Goal: Task Accomplishment & Management: Manage account settings

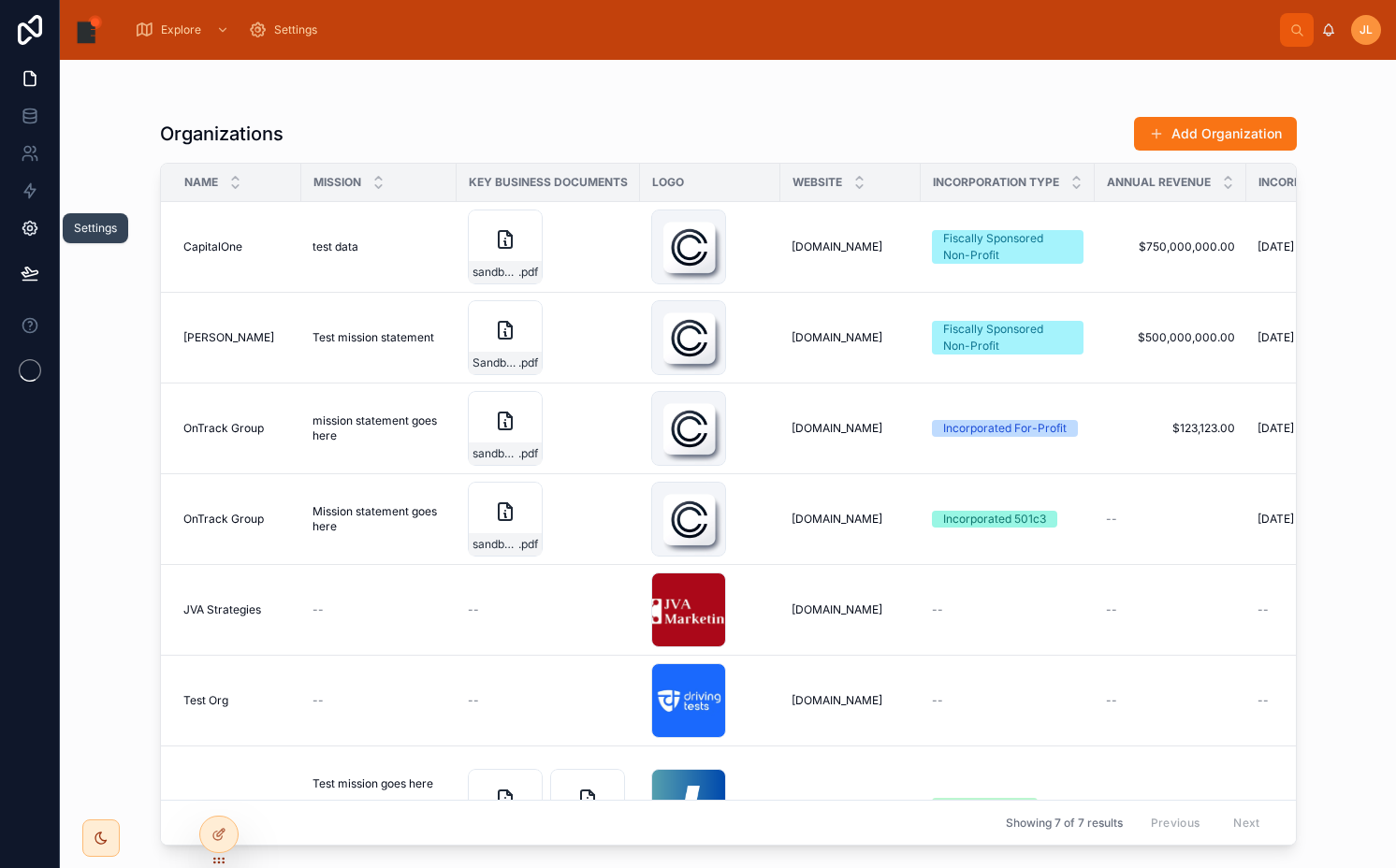
click at [41, 227] on link at bounding box center [29, 228] width 59 height 38
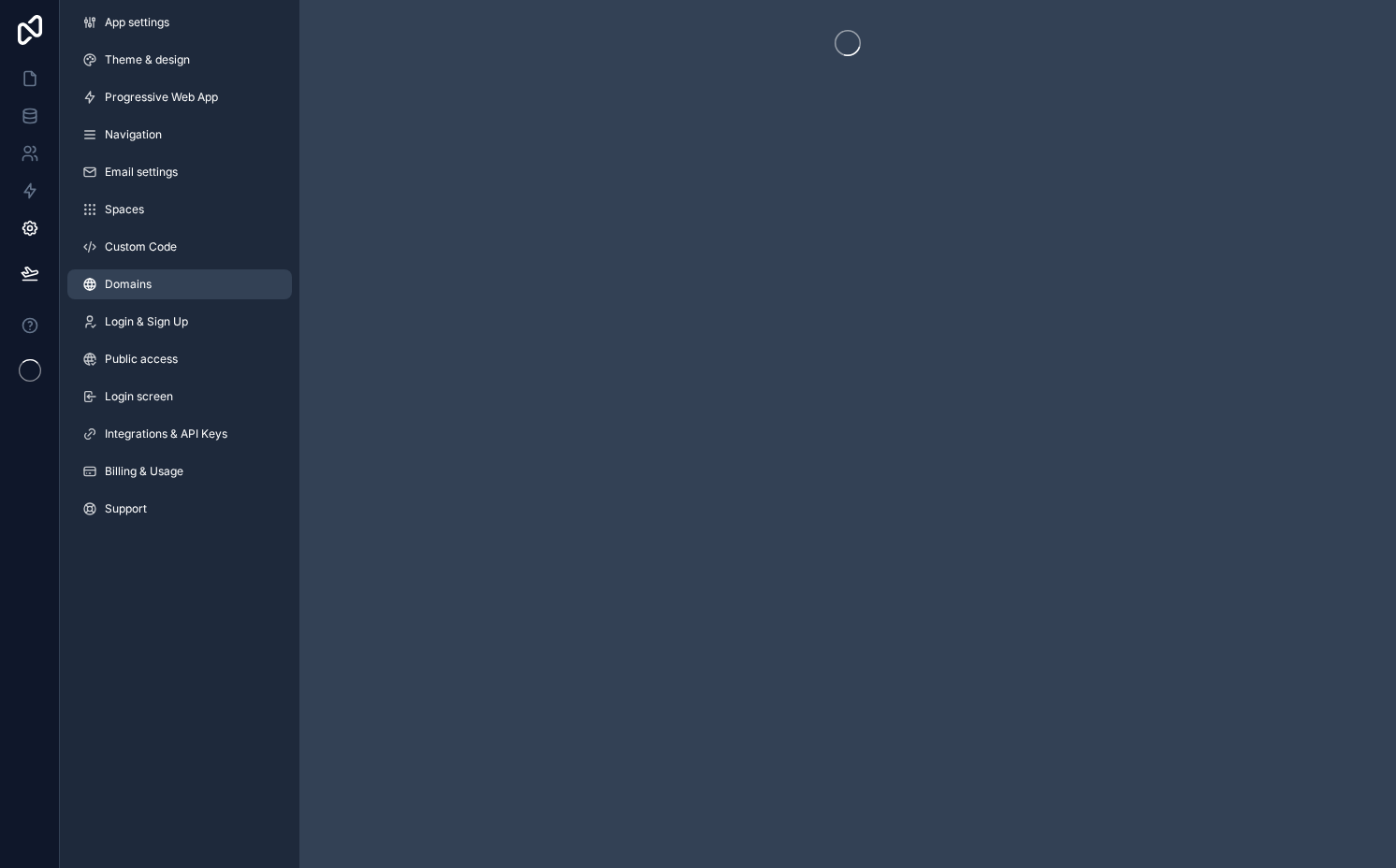
click at [199, 279] on link "Domains" at bounding box center [179, 284] width 225 height 30
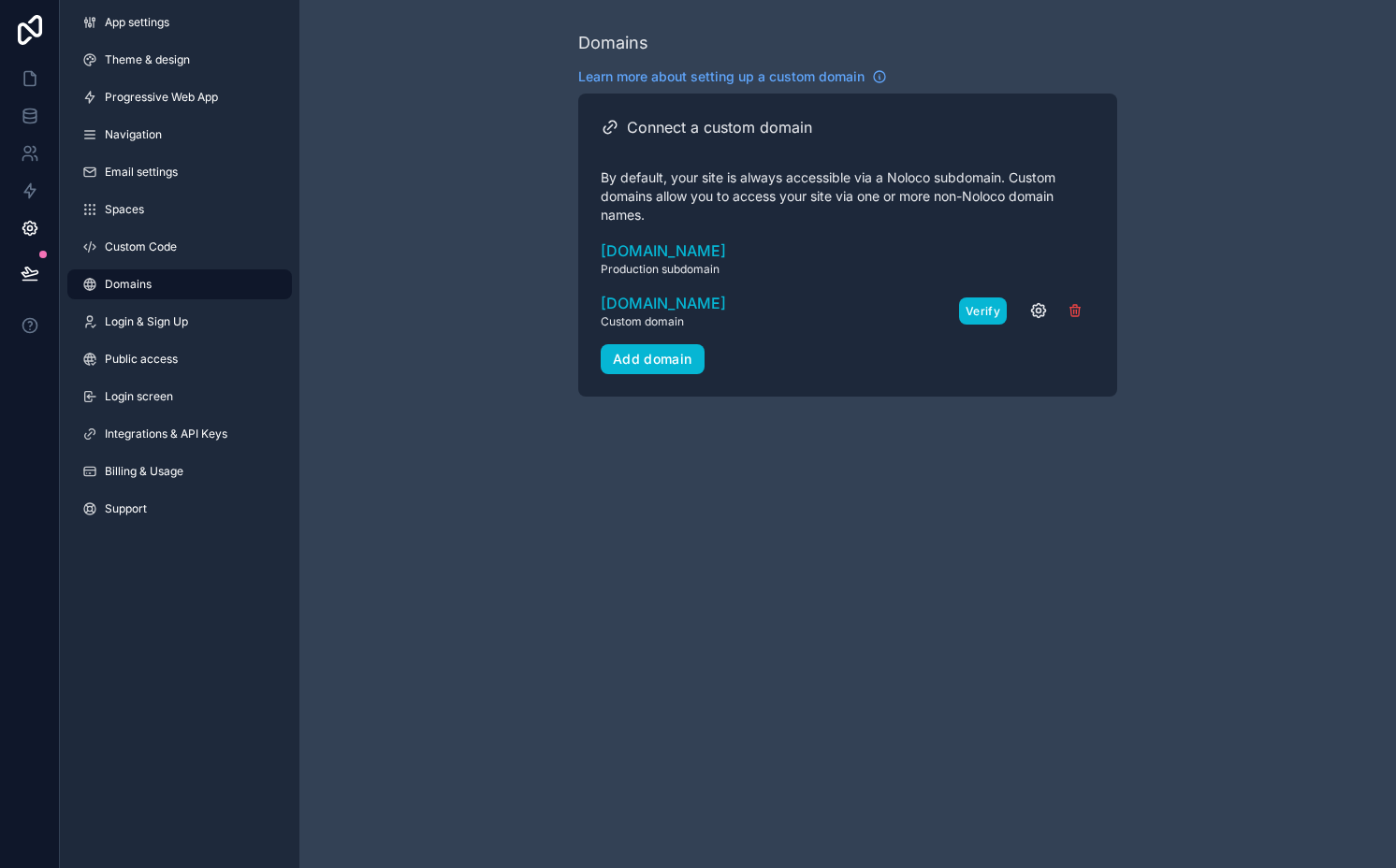
click at [979, 308] on button "Verify" at bounding box center [983, 311] width 48 height 27
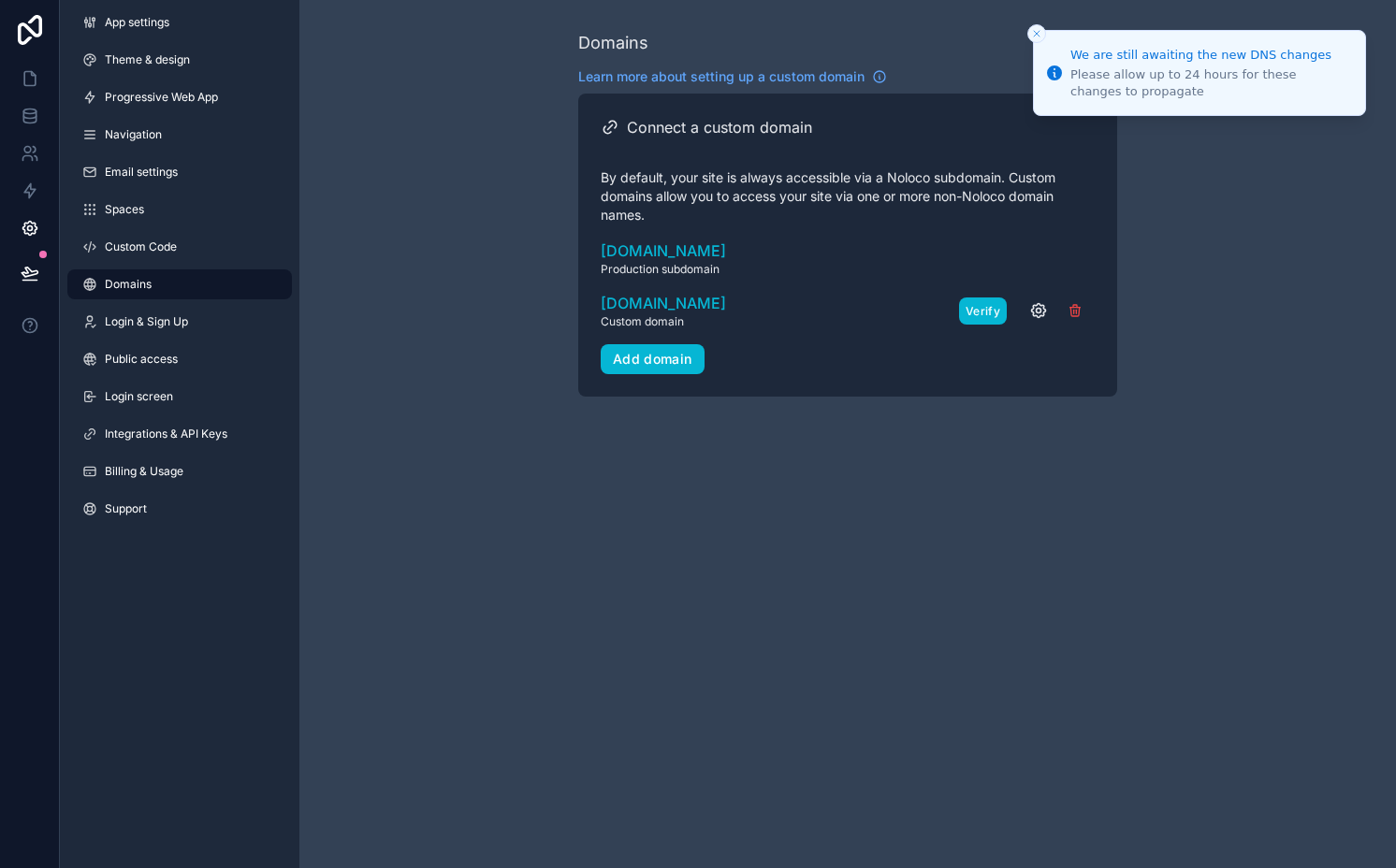
click at [975, 315] on button "Verify" at bounding box center [983, 311] width 48 height 27
click at [1041, 312] on icon "scrollable content" at bounding box center [1038, 310] width 18 height 18
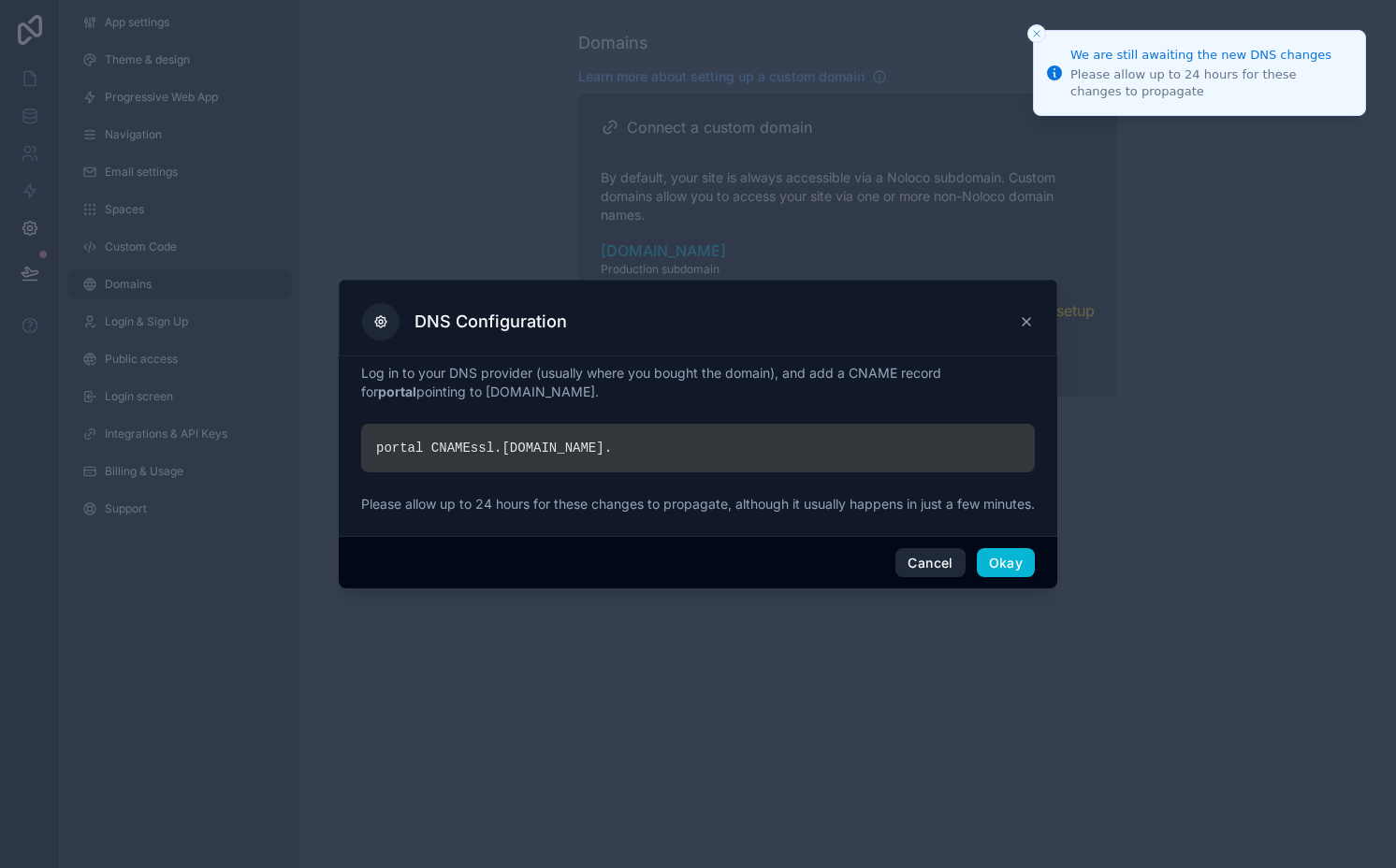
click at [917, 565] on button "Cancel" at bounding box center [929, 563] width 69 height 30
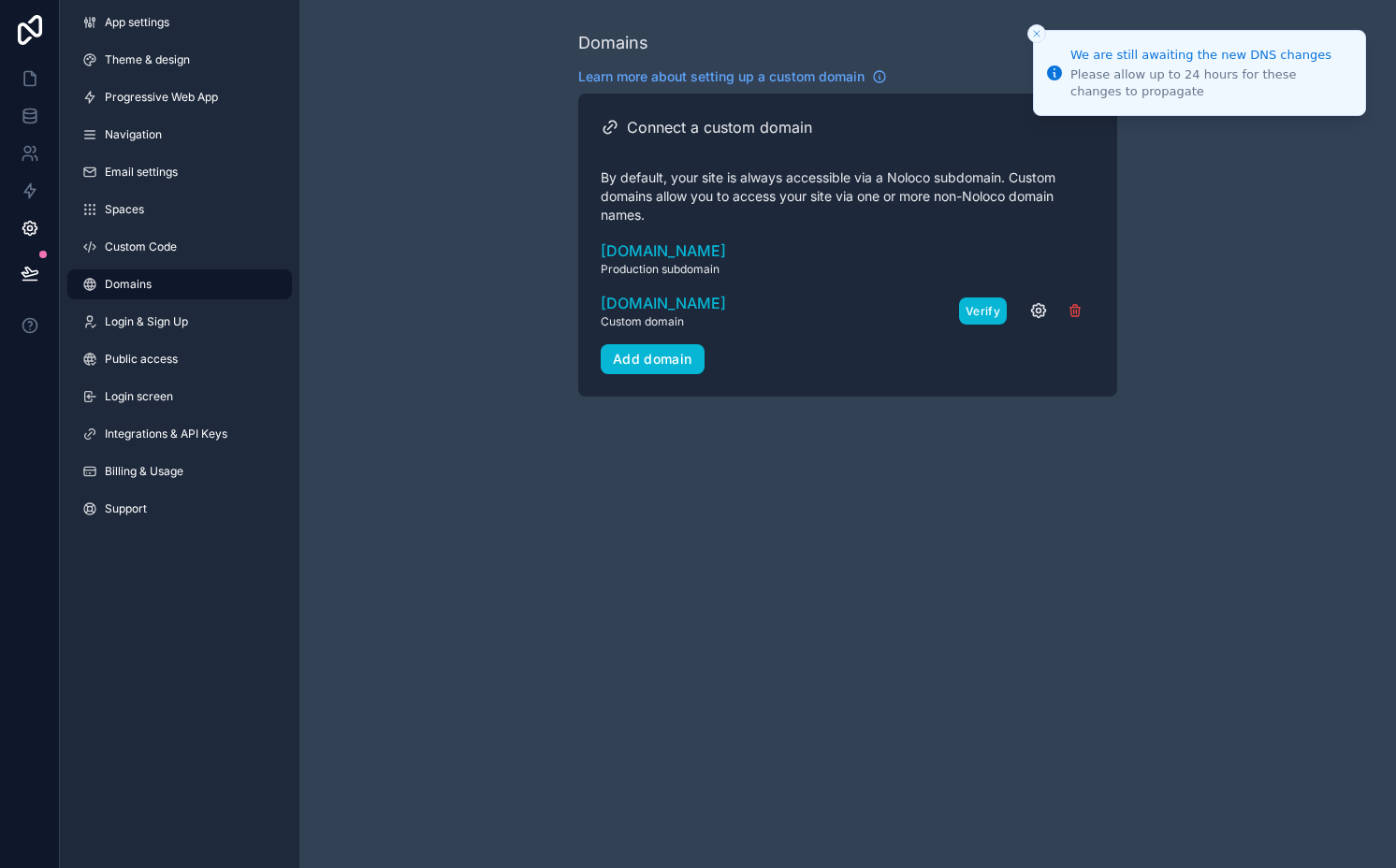
click at [987, 316] on button "Verify" at bounding box center [983, 311] width 48 height 27
click at [29, 270] on icon at bounding box center [29, 272] width 16 height 10
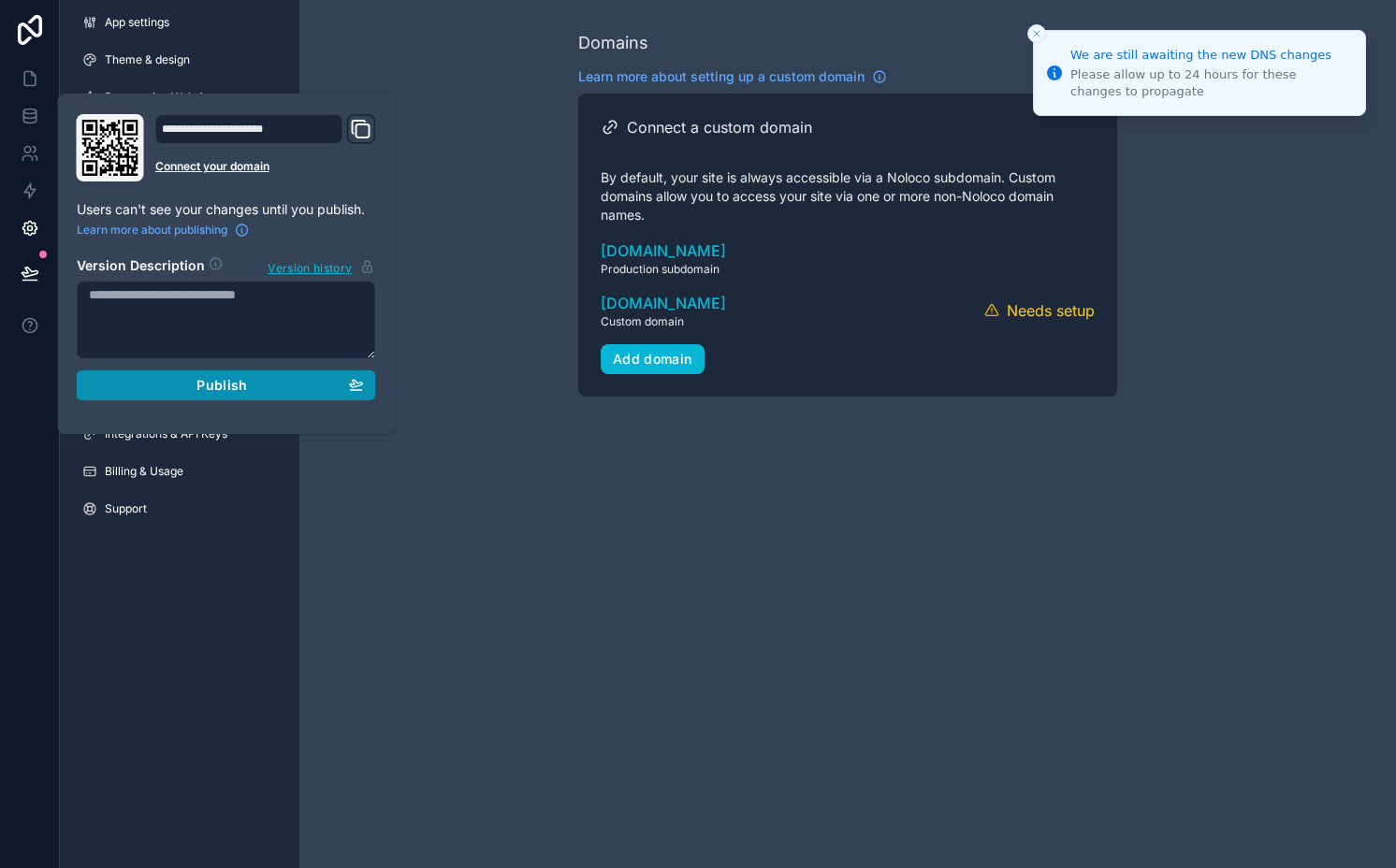
click at [119, 386] on div "Publish" at bounding box center [226, 385] width 275 height 17
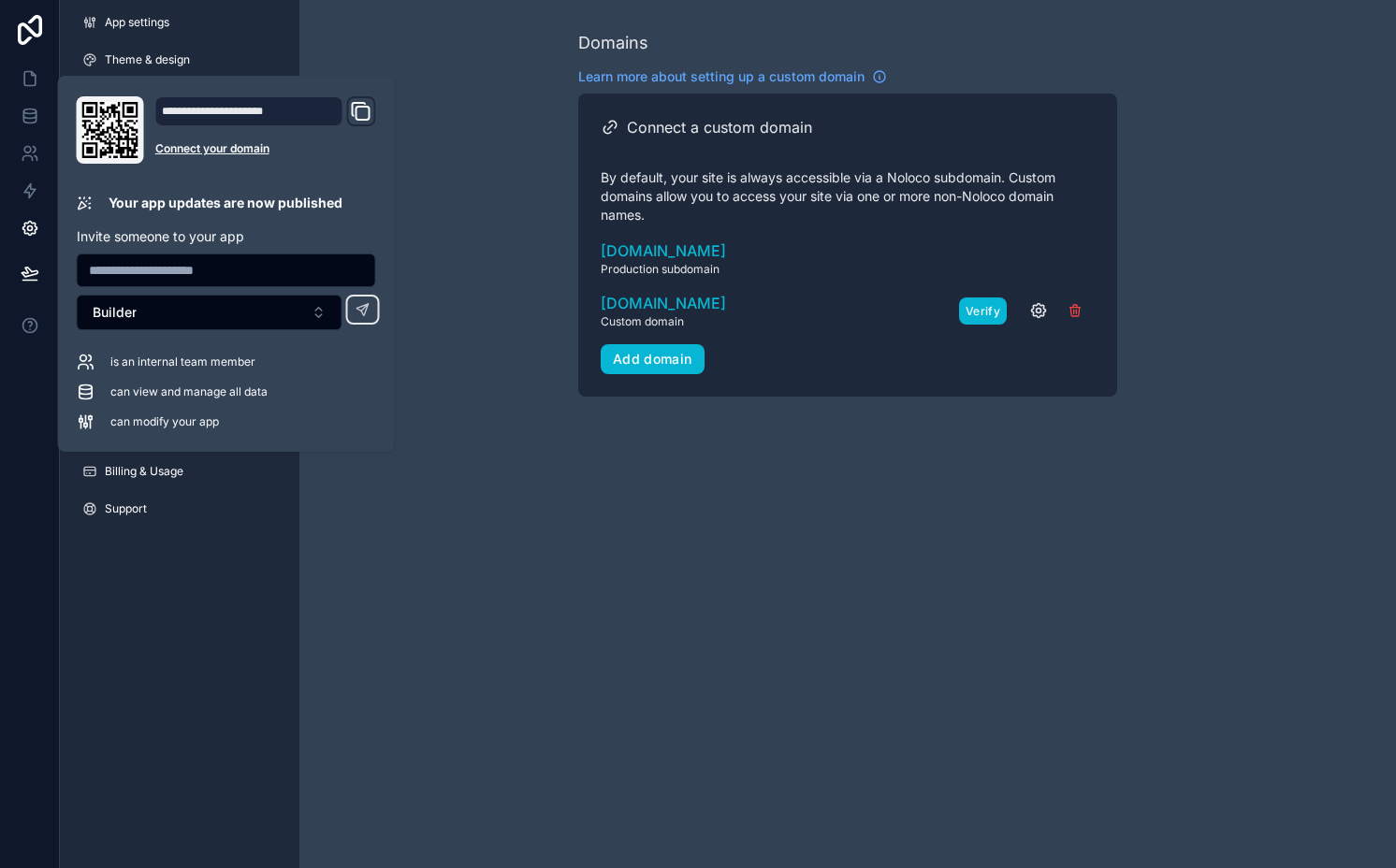
click at [984, 314] on button "Verify" at bounding box center [983, 311] width 48 height 27
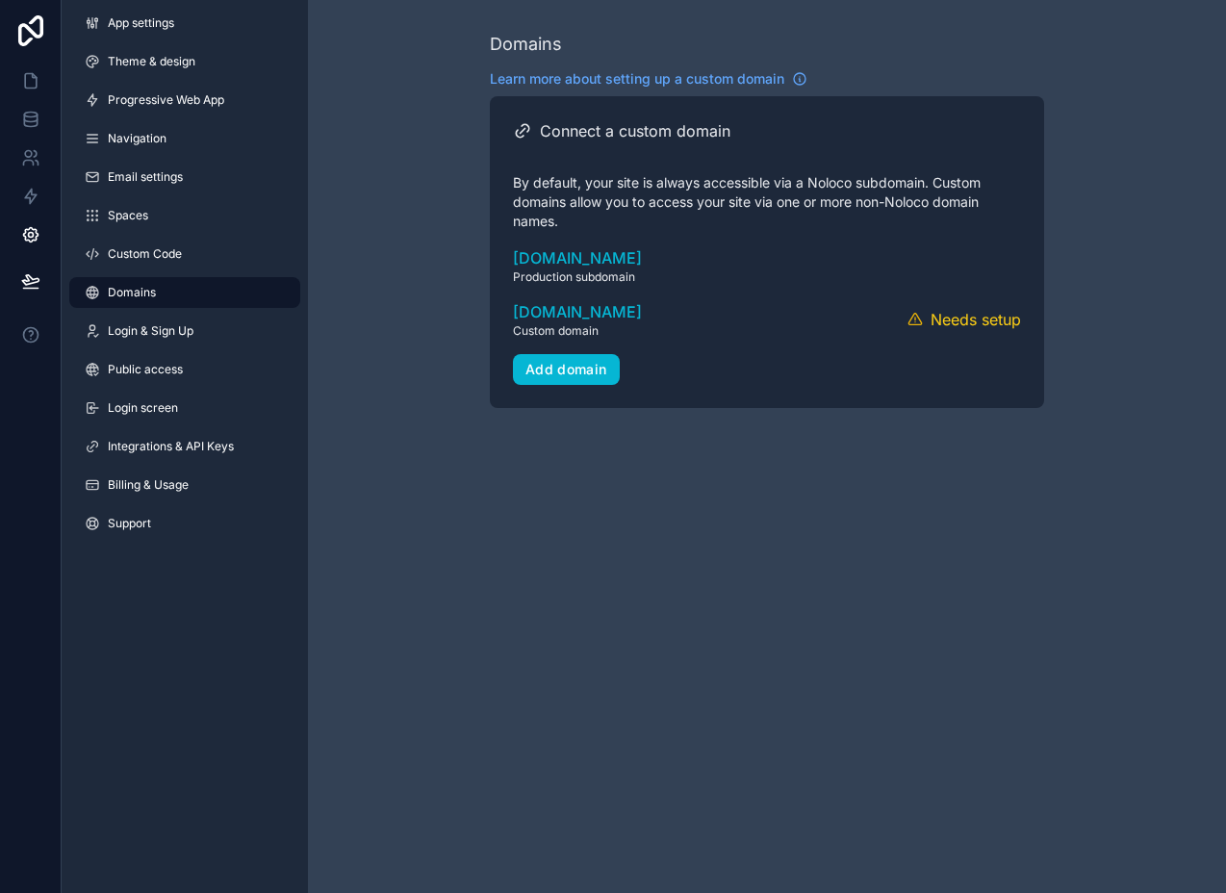
click at [438, 634] on div "Domains Learn more about setting up a custom domain Connect a custom domain By …" at bounding box center [767, 446] width 918 height 893
click at [926, 319] on button "Verify" at bounding box center [906, 320] width 49 height 28
click at [820, 487] on div "Domains Learn more about setting up a custom domain Connect a custom domain By …" at bounding box center [767, 446] width 918 height 893
